Goal: Find specific page/section: Find specific page/section

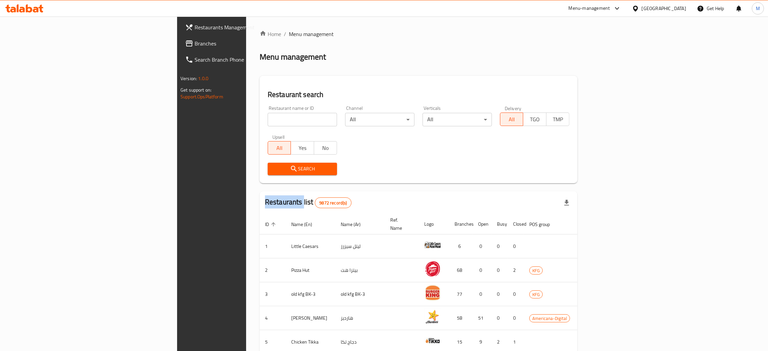
click at [260, 116] on div "Home / Menu management Menu management Restaurant search Restaurant name or ID …" at bounding box center [419, 263] width 318 height 466
drag, startPoint x: 0, startPoint y: 0, endPoint x: 191, endPoint y: 116, distance: 223.3
click at [268, 116] on input "search" at bounding box center [302, 119] width 69 height 13
type input "j"
type input "g"
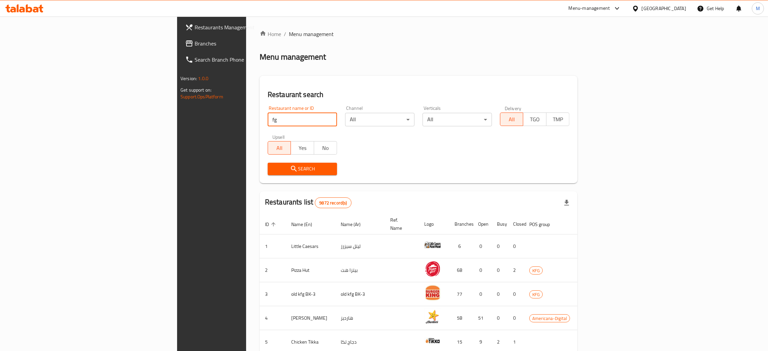
type input "f"
type input "g"
type input "f"
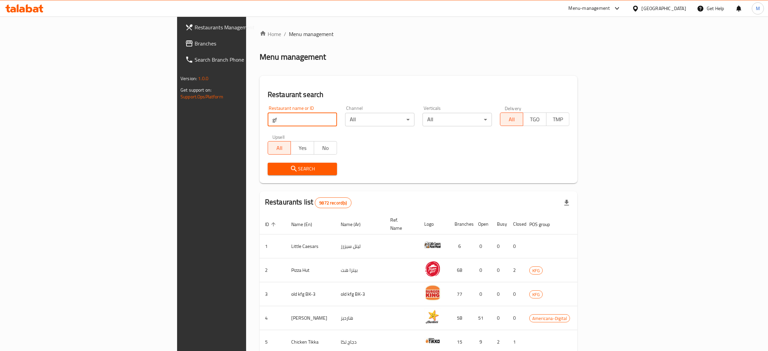
type input "g"
type input "f"
